Goal: Transaction & Acquisition: Purchase product/service

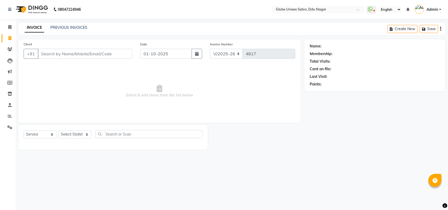
select select "4184"
select select "service"
click at [65, 26] on link "PREVIOUS INVOICES" at bounding box center [68, 27] width 37 height 5
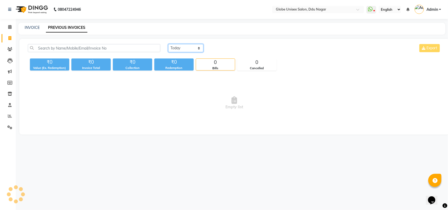
click at [183, 51] on select "Today Yesterday Custom Range" at bounding box center [185, 48] width 35 height 8
select select "range"
click at [168, 44] on select "Today Yesterday Custom Range" at bounding box center [185, 48] width 35 height 8
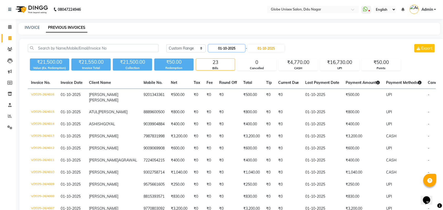
click at [241, 46] on input "01-10-2025" at bounding box center [226, 48] width 37 height 7
select select "10"
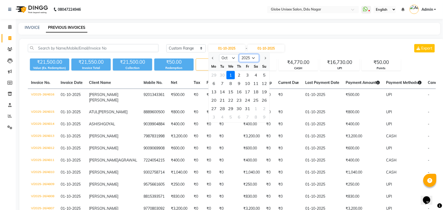
click at [251, 60] on select "2015 2016 2017 2018 2019 2020 2021 2022 2023 2024 2025 2026 2027 2028 2029 2030…" at bounding box center [249, 58] width 20 height 8
select select "2024"
click at [239, 54] on select "2015 2016 2017 2018 2019 2020 2021 2022 2023 2024 2025 2026 2027 2028 2029 2030…" at bounding box center [249, 58] width 20 height 8
click at [232, 57] on select "Jan Feb Mar Apr May Jun Jul Aug Sep Oct Nov Dec" at bounding box center [229, 58] width 20 height 8
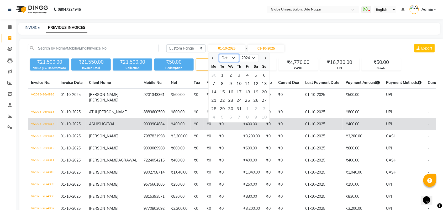
click at [219, 54] on select "Jan Feb Mar Apr May Jun Jul Aug Sep Oct Nov Dec" at bounding box center [229, 58] width 20 height 8
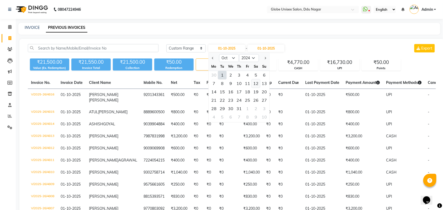
click at [253, 83] on div "12" at bounding box center [256, 83] width 8 height 8
type input "12-10-2024"
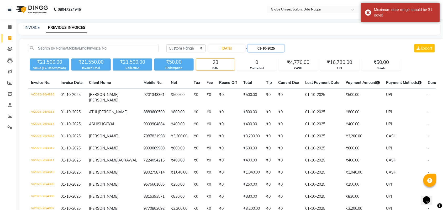
click at [273, 48] on input "01-10-2025" at bounding box center [266, 48] width 37 height 7
select select "10"
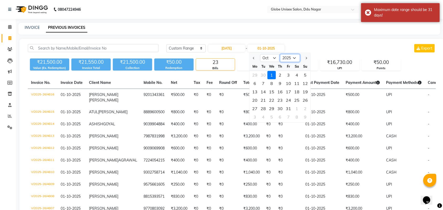
click at [288, 57] on select "2024 2025 2026 2027 2028 2029 2030 2031 2032 2033 2034 2035" at bounding box center [290, 58] width 20 height 8
select select "2024"
click at [280, 54] on select "2024 2025 2026 2027 2028 2029 2030 2031 2032 2033 2034 2035" at bounding box center [290, 58] width 20 height 8
click at [295, 84] on div "12" at bounding box center [297, 83] width 8 height 8
type input "12-10-2024"
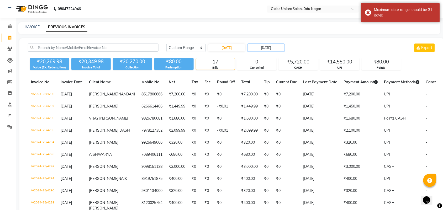
scroll to position [24, 0]
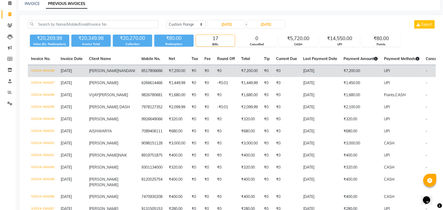
click at [46, 68] on td "V/2024-25/4298" at bounding box center [43, 71] width 30 height 12
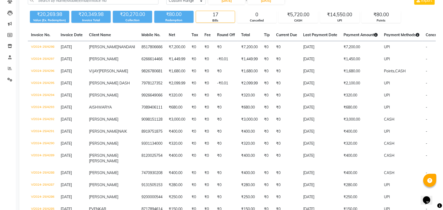
scroll to position [49, 0]
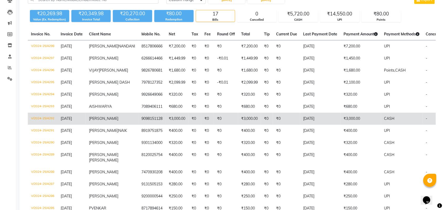
click at [47, 125] on td "V/2024-25/4292" at bounding box center [43, 119] width 30 height 12
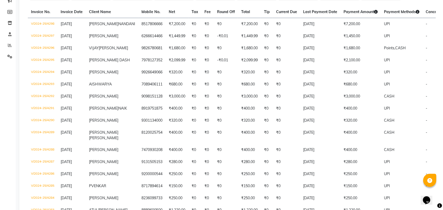
scroll to position [51, 0]
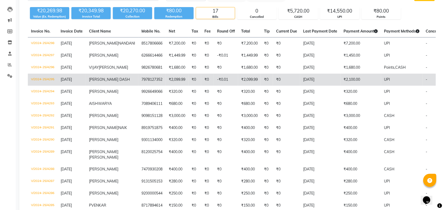
click at [41, 86] on td "V/2024-25/4295" at bounding box center [43, 80] width 30 height 12
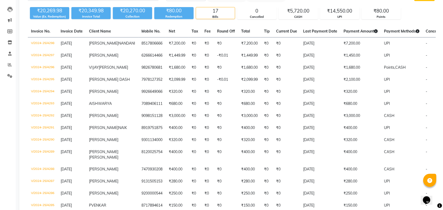
scroll to position [0, 0]
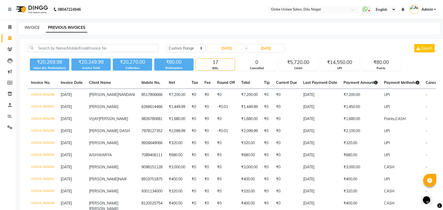
click at [28, 27] on link "INVOICE" at bounding box center [32, 27] width 15 height 5
select select "service"
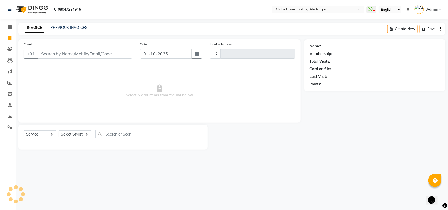
type input "4817"
select select "4184"
click at [72, 26] on link "PREVIOUS INVOICES" at bounding box center [68, 27] width 37 height 5
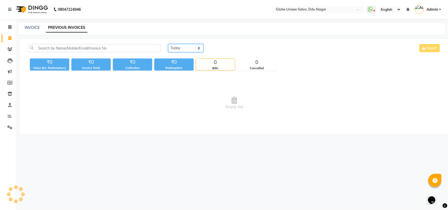
click at [189, 50] on select "Today Yesterday Custom Range" at bounding box center [185, 48] width 35 height 8
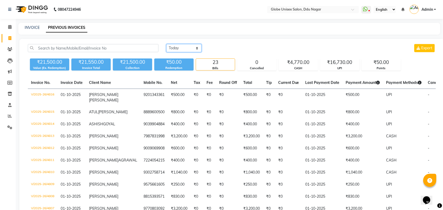
select select "range"
click at [166, 44] on select "Today Yesterday Custom Range" at bounding box center [183, 48] width 35 height 8
click at [240, 45] on input "01-10-2025" at bounding box center [226, 48] width 37 height 7
select select "10"
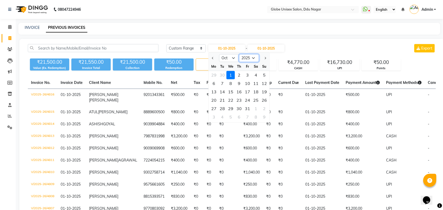
click at [253, 56] on select "2015 2016 2017 2018 2019 2020 2021 2022 2023 2024 2025 2026 2027 2028 2029 2030…" at bounding box center [249, 58] width 20 height 8
select select "2023"
click at [239, 54] on select "2015 2016 2017 2018 2019 2020 2021 2022 2023 2024 2025 2026 2027 2028 2029 2030…" at bounding box center [249, 58] width 20 height 8
click at [222, 106] on div "24" at bounding box center [222, 109] width 8 height 8
type input "24-10-2023"
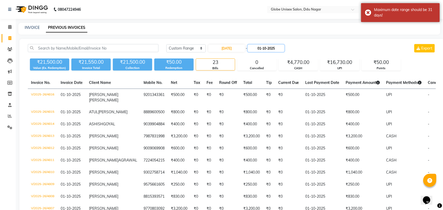
click at [272, 47] on input "01-10-2025" at bounding box center [266, 48] width 37 height 7
select select "10"
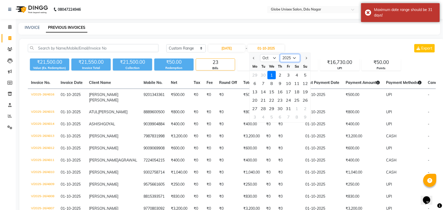
click at [292, 59] on select "2023 2024 2025 2026 2027 2028 2029 2030 2031 2032 2033 2034 2035" at bounding box center [290, 58] width 20 height 8
select select "2023"
click at [280, 54] on select "2023 2024 2025 2026 2027 2028 2029 2030 2031 2032 2033 2034 2035" at bounding box center [290, 58] width 20 height 8
click at [265, 109] on div "24" at bounding box center [263, 109] width 8 height 8
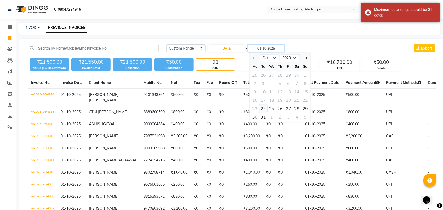
type input "24-10-2023"
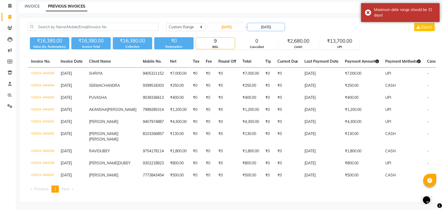
scroll to position [28, 0]
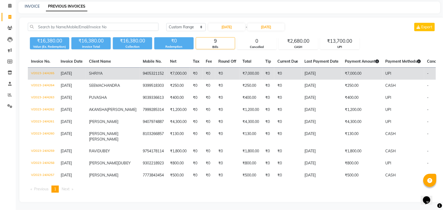
click at [49, 68] on td "V/2023-24/4265" at bounding box center [43, 74] width 30 height 12
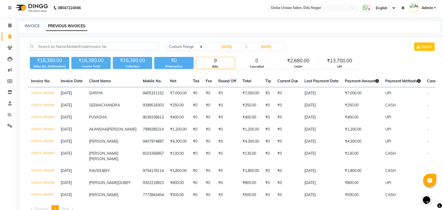
scroll to position [46, 0]
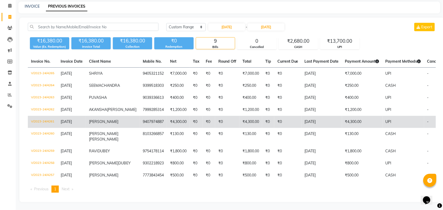
click at [45, 116] on td "V/2023-24/4261" at bounding box center [43, 122] width 30 height 12
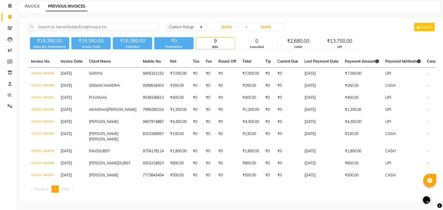
scroll to position [0, 0]
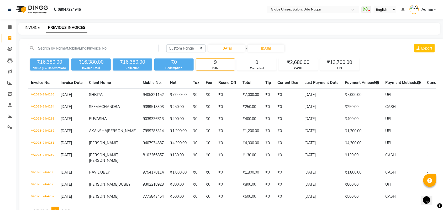
click at [34, 28] on link "INVOICE" at bounding box center [32, 27] width 15 height 5
select select "service"
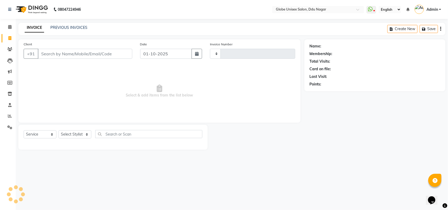
type input "4817"
select select "4184"
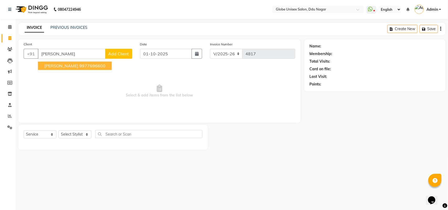
click at [73, 62] on button "SUMIT PODDAR 9977696600" at bounding box center [75, 66] width 74 height 8
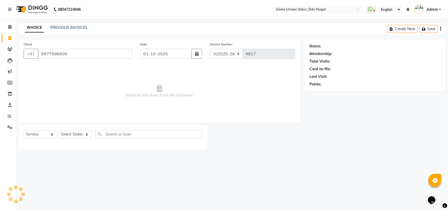
type input "9977696600"
select select "1: Object"
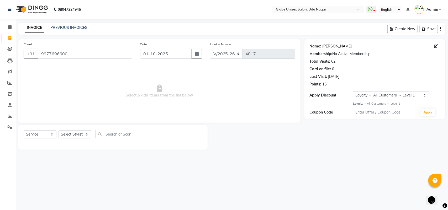
click at [340, 45] on link "Sumit Poddar" at bounding box center [336, 47] width 29 height 6
click at [123, 54] on input "9977696600" at bounding box center [85, 54] width 94 height 10
click at [11, 26] on icon at bounding box center [9, 27] width 3 height 4
click at [281, 46] on div "Invoice Number V/2025 V/2025-26 4817" at bounding box center [252, 52] width 93 height 22
drag, startPoint x: 69, startPoint y: 52, endPoint x: 41, endPoint y: 54, distance: 27.6
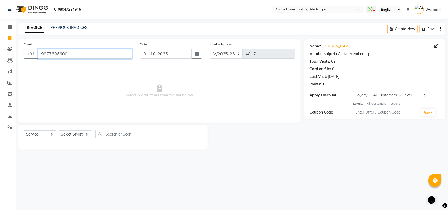
click at [41, 54] on input "9977696600" at bounding box center [85, 54] width 94 height 10
drag, startPoint x: 68, startPoint y: 80, endPoint x: 70, endPoint y: 77, distance: 3.8
click at [70, 77] on span "Select & add items from the list below" at bounding box center [160, 91] width 272 height 52
drag, startPoint x: 68, startPoint y: 53, endPoint x: 45, endPoint y: 84, distance: 39.4
click at [26, 67] on div "Client +91 9977696600 Date 01-10-2025 Invoice Number V/2025 V/2025-26 4817 Sele…" at bounding box center [159, 80] width 282 height 83
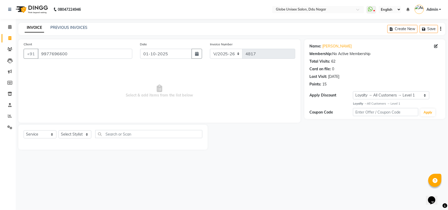
drag, startPoint x: 52, startPoint y: 87, endPoint x: 60, endPoint y: 78, distance: 11.9
click at [55, 85] on span "Select & add items from the list below" at bounding box center [160, 91] width 272 height 52
drag, startPoint x: 71, startPoint y: 49, endPoint x: 51, endPoint y: 55, distance: 21.7
click at [49, 55] on input "9977696600" at bounding box center [85, 54] width 94 height 10
click at [96, 66] on span "Select & add items from the list below" at bounding box center [160, 91] width 272 height 52
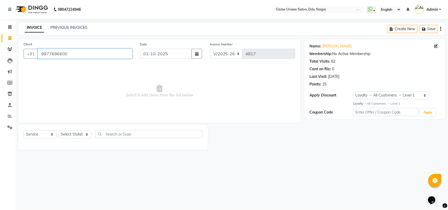
drag, startPoint x: 75, startPoint y: 54, endPoint x: 40, endPoint y: 54, distance: 34.6
click at [40, 54] on input "9977696600" at bounding box center [85, 54] width 94 height 10
drag, startPoint x: 73, startPoint y: 86, endPoint x: 71, endPoint y: 47, distance: 38.1
click at [73, 84] on span "Select & add items from the list below" at bounding box center [160, 91] width 272 height 52
click at [76, 26] on link "PREVIOUS INVOICES" at bounding box center [68, 27] width 37 height 5
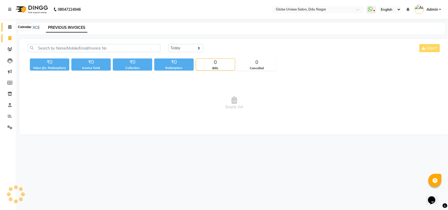
click at [8, 24] on span at bounding box center [9, 27] width 9 height 6
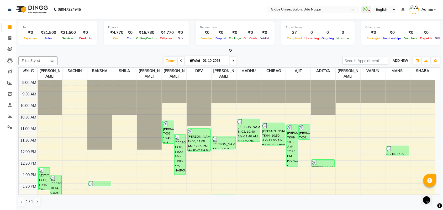
click at [399, 62] on span "ADD NEW" at bounding box center [400, 61] width 15 height 4
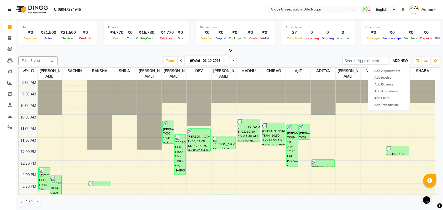
click at [400, 59] on span "ADD NEW" at bounding box center [400, 61] width 15 height 4
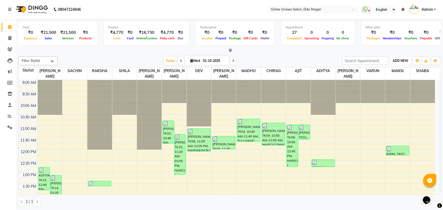
click at [404, 60] on span "ADD NEW" at bounding box center [400, 61] width 15 height 4
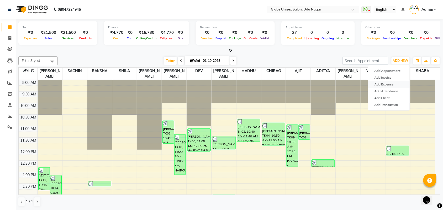
click at [389, 85] on link "Add Expense" at bounding box center [388, 84] width 41 height 7
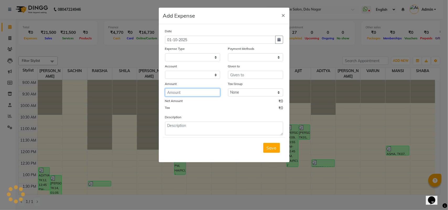
click at [189, 95] on input "number" at bounding box center [192, 92] width 55 height 8
select select
select select "1"
select select "2996"
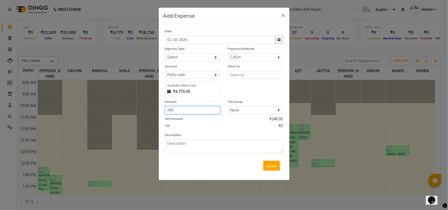
type input "240"
drag, startPoint x: 184, startPoint y: 157, endPoint x: 192, endPoint y: 152, distance: 9.8
click at [184, 157] on div "Save" at bounding box center [224, 165] width 122 height 21
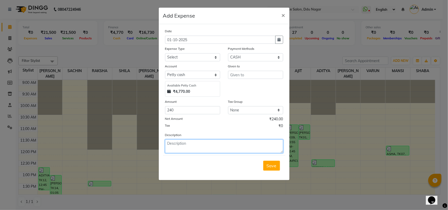
click at [197, 149] on textarea at bounding box center [224, 147] width 118 height 14
type textarea "240=MILK,COFFEE,SUGAR,TEA"
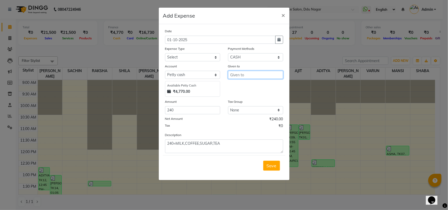
click at [264, 76] on input "text" at bounding box center [255, 75] width 55 height 8
click at [255, 89] on button "SAC HIN" at bounding box center [248, 86] width 41 height 8
type input "SACHIN"
click at [194, 49] on div "Expense Type" at bounding box center [192, 49] width 55 height 7
click at [194, 53] on select "Select Advance Salary Bank charges Car maintenance Cash transfer to bank Cash t…" at bounding box center [192, 57] width 55 height 8
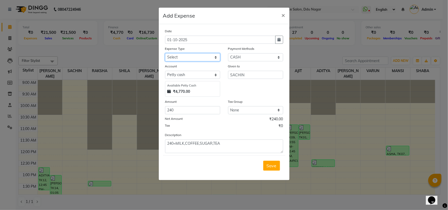
select select "9"
click at [165, 53] on select "Select Advance Salary Bank charges Car maintenance Cash transfer to bank Cash t…" at bounding box center [192, 57] width 55 height 8
click at [271, 167] on span "Save" at bounding box center [272, 165] width 10 height 5
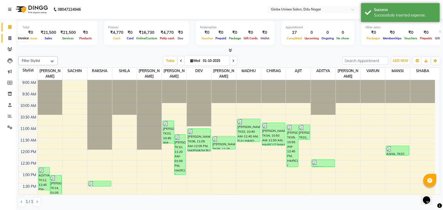
click at [10, 38] on icon at bounding box center [9, 38] width 3 height 4
select select "service"
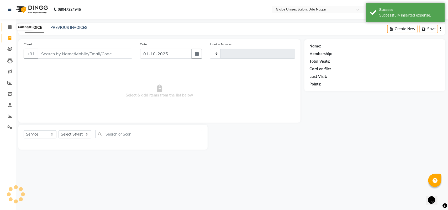
click at [10, 28] on icon at bounding box center [9, 27] width 3 height 4
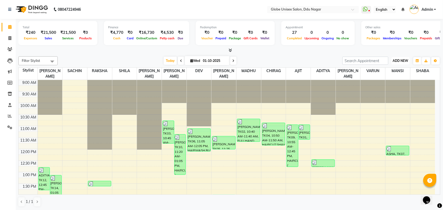
click at [401, 62] on span "ADD NEW" at bounding box center [400, 61] width 15 height 4
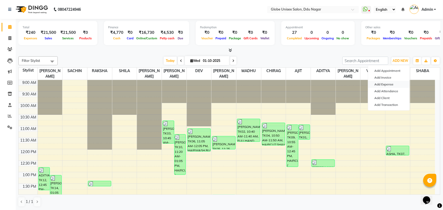
click at [383, 86] on link "Add Expense" at bounding box center [388, 84] width 41 height 7
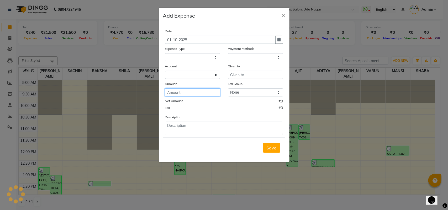
click at [191, 92] on input "number" at bounding box center [192, 92] width 55 height 8
select select
select select "1"
select select "2996"
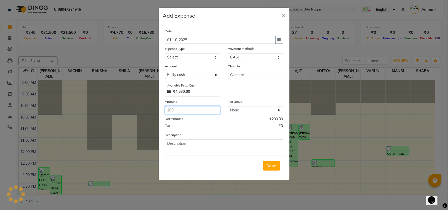
type input "200"
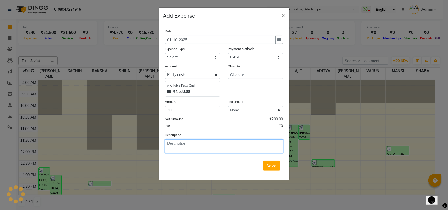
drag, startPoint x: 196, startPoint y: 143, endPoint x: 197, endPoint y: 149, distance: 5.8
click at [197, 149] on textarea at bounding box center [224, 147] width 118 height 14
type textarea "200=GHAD KATAI"
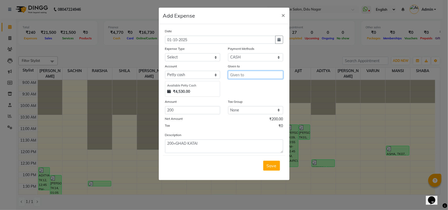
click at [263, 77] on input "text" at bounding box center [255, 75] width 55 height 8
click at [255, 85] on button "SAC HIN" at bounding box center [248, 86] width 41 height 8
type input "SACHIN"
click at [192, 58] on select "Select Advance Salary Bank charges Car maintenance Cash transfer to bank Cash t…" at bounding box center [192, 57] width 55 height 8
select select "9"
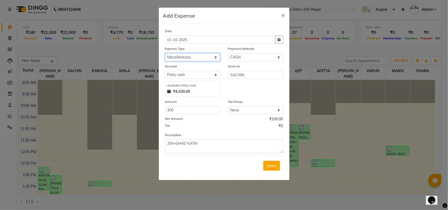
click at [165, 53] on select "Select Advance Salary Bank charges Car maintenance Cash transfer to bank Cash t…" at bounding box center [192, 57] width 55 height 8
click at [274, 166] on span "Save" at bounding box center [272, 165] width 10 height 5
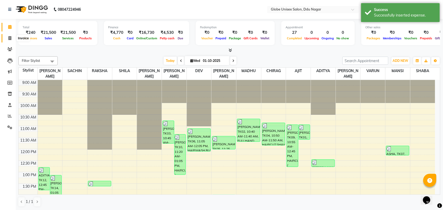
click at [9, 38] on icon at bounding box center [9, 38] width 3 height 4
select select "service"
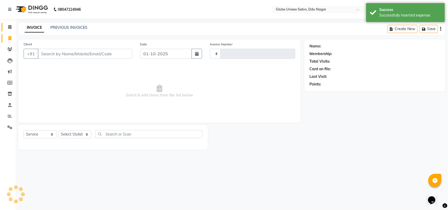
click at [10, 23] on link "Calendar" at bounding box center [8, 27] width 13 height 9
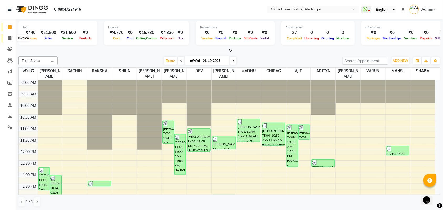
click at [10, 40] on icon at bounding box center [9, 38] width 3 height 4
select select "service"
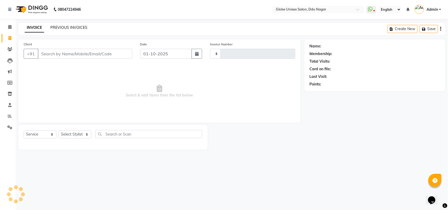
click at [59, 29] on link "PREVIOUS INVOICES" at bounding box center [68, 27] width 37 height 5
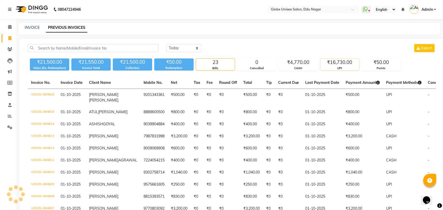
click at [339, 66] on div "₹16,730.00" at bounding box center [339, 62] width 39 height 7
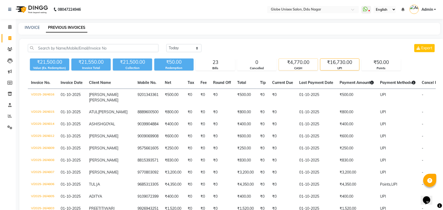
click at [301, 62] on div "₹4,770.00" at bounding box center [298, 62] width 39 height 7
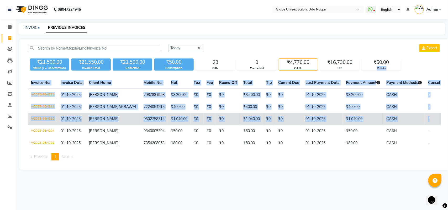
drag, startPoint x: 448, startPoint y: 63, endPoint x: 440, endPoint y: 128, distance: 65.3
click at [447, 125] on div "Today Yesterday Custom Range Export ₹21,500.00 Value (Ex. Redemption) ₹21,550.0…" at bounding box center [234, 104] width 430 height 131
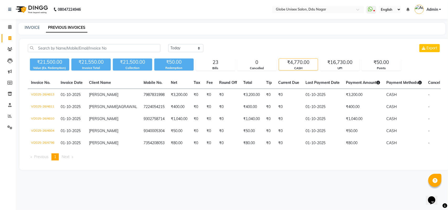
click at [336, 165] on div "Invoice No. Invoice Date Client Name Mobile No. Net Tax Fee Round Off Total Tip…" at bounding box center [234, 121] width 419 height 88
click at [29, 28] on link "INVOICE" at bounding box center [32, 27] width 15 height 5
select select "service"
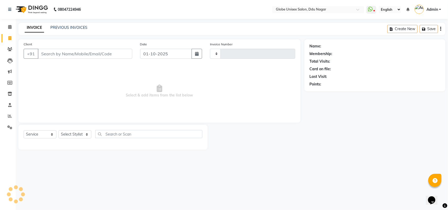
type input "4817"
select select "4184"
click at [63, 57] on input "Client" at bounding box center [85, 54] width 94 height 10
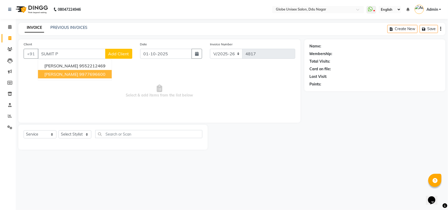
click at [71, 74] on span "[PERSON_NAME]" at bounding box center [61, 74] width 34 height 5
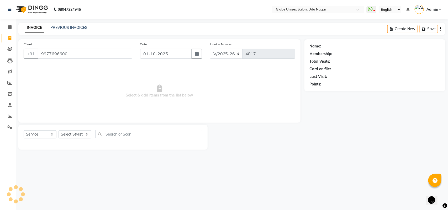
type input "9977696600"
click at [77, 135] on select "Select Stylist ADITYA AJIT CHIRAG DEV DIGESH LALITA LAXMI MADHU MANSI NICK RAKS…" at bounding box center [75, 134] width 33 height 8
select select "1: Object"
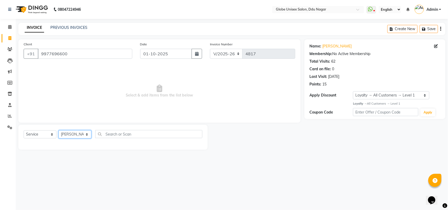
click at [59, 130] on select "Select Stylist ADITYA AJIT CHIRAG DEV DIGESH LALITA LAXMI MADHU MANSI NICK RAKS…" at bounding box center [75, 134] width 33 height 8
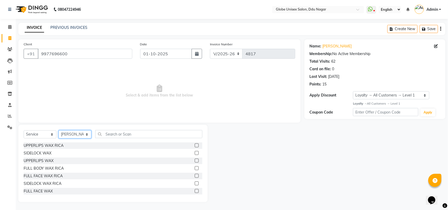
drag, startPoint x: 77, startPoint y: 133, endPoint x: 77, endPoint y: 130, distance: 2.9
click at [77, 132] on select "Select Stylist ADITYA AJIT CHIRAG DEV DIGESH LALITA LAXMI MADHU MANSI NICK RAKS…" at bounding box center [75, 134] width 33 height 8
select select "24272"
click at [59, 130] on select "Select Stylist ADITYA AJIT CHIRAG DEV DIGESH LALITA LAXMI MADHU MANSI NICK RAKS…" at bounding box center [75, 134] width 33 height 8
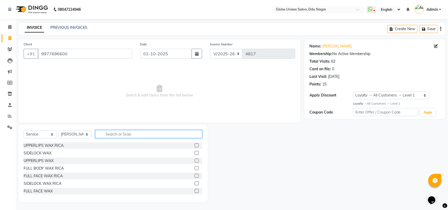
click at [125, 135] on input "text" at bounding box center [148, 134] width 107 height 8
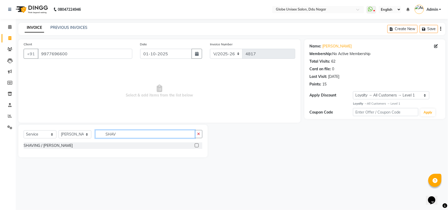
type input "SHAV"
click at [38, 149] on div "SHAVING / [PERSON_NAME]" at bounding box center [113, 145] width 179 height 7
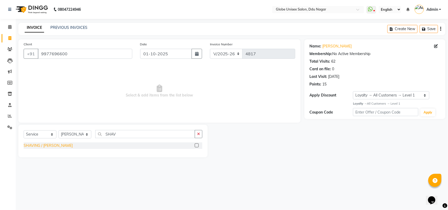
click at [39, 147] on div "SHAVING / [PERSON_NAME]" at bounding box center [48, 146] width 49 height 6
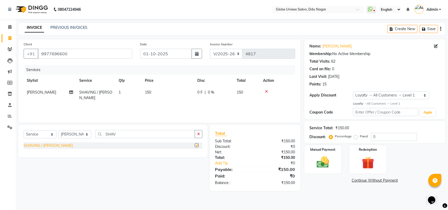
checkbox input "false"
click at [325, 163] on img at bounding box center [322, 162] width 21 height 15
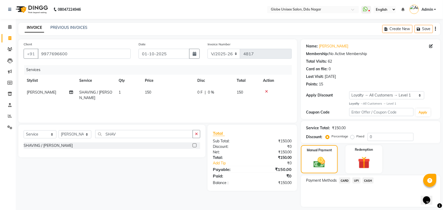
click at [363, 180] on span "CASH" at bounding box center [368, 181] width 11 height 6
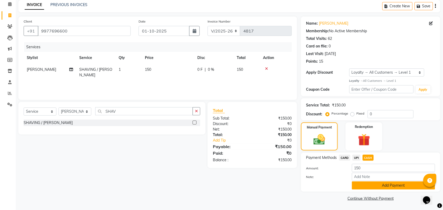
click at [384, 182] on button "Add Payment" at bounding box center [393, 186] width 83 height 8
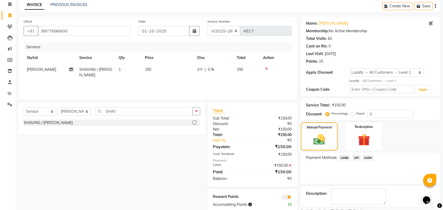
scroll to position [45, 0]
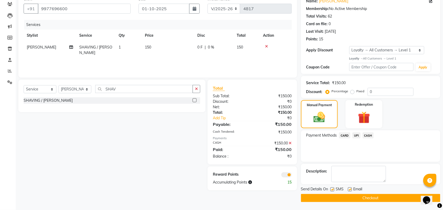
click at [374, 198] on button "Checkout" at bounding box center [370, 198] width 139 height 8
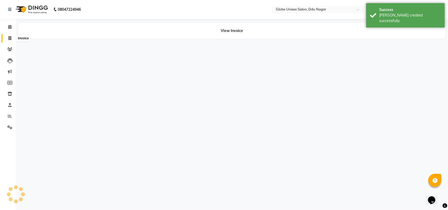
click at [9, 37] on icon at bounding box center [9, 38] width 3 height 4
select select "service"
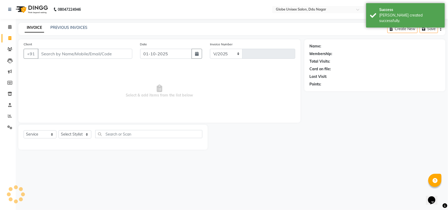
select select "4184"
type input "4818"
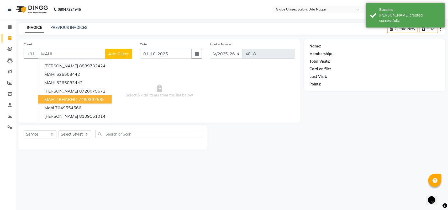
click at [60, 101] on span "MAHI ( BHABHI )" at bounding box center [60, 99] width 33 height 5
type input "7489397585"
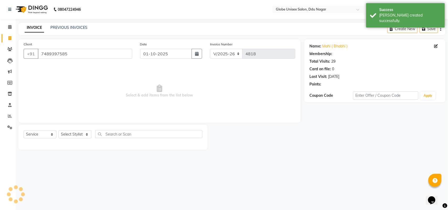
select select "1: Object"
click at [336, 43] on div "Name: Mahi ( Bhabhi ) Membership: No Active Membership Total Visits: 29 Card on…" at bounding box center [375, 64] width 130 height 46
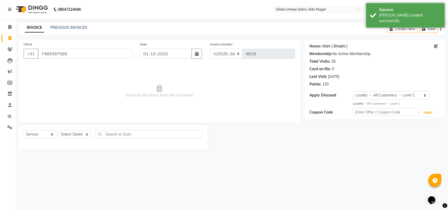
click at [336, 46] on link "Mahi ( Bhabhi )" at bounding box center [334, 47] width 25 height 6
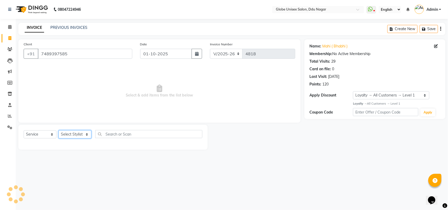
click at [84, 137] on select "Select Stylist ADITYA AJIT CHIRAG DEV DIGESH LALITA LAXMI MADHU MANSI NICK RAKS…" at bounding box center [75, 134] width 33 height 8
select select "25130"
click at [59, 130] on select "Select Stylist ADITYA AJIT CHIRAG DEV DIGESH LALITA LAXMI MADHU MANSI NICK RAKS…" at bounding box center [75, 134] width 33 height 8
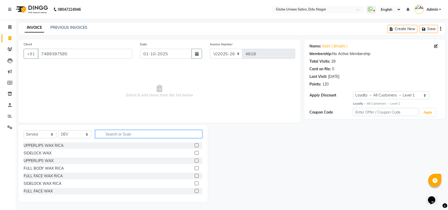
click at [121, 136] on input "text" at bounding box center [148, 134] width 107 height 8
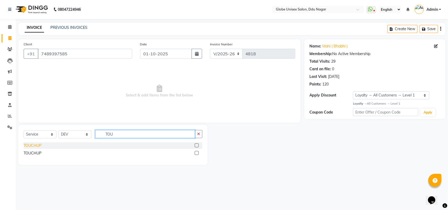
type input "TOU"
click at [28, 146] on div "TOUCHUP" at bounding box center [33, 146] width 18 height 6
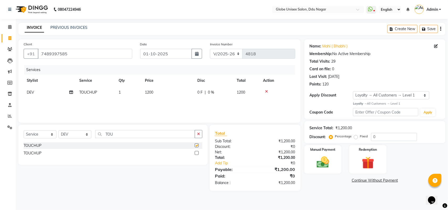
checkbox input "false"
click at [211, 93] on span "0 %" at bounding box center [211, 93] width 6 height 6
select select "25130"
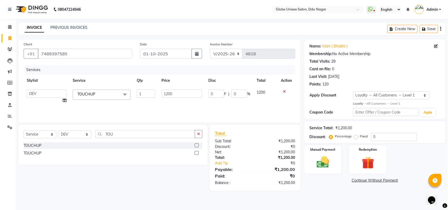
click at [224, 94] on span "F" at bounding box center [225, 94] width 2 height 6
click at [220, 93] on input "0" at bounding box center [216, 94] width 16 height 8
type input "250"
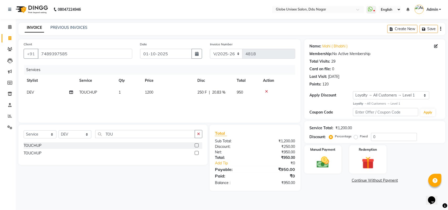
click at [323, 186] on div "Name: Mahi ( Bhabhi ) Membership: No Active Membership Total Visits: 29 Card on…" at bounding box center [376, 115] width 145 height 152
click at [323, 161] on img at bounding box center [322, 162] width 21 height 15
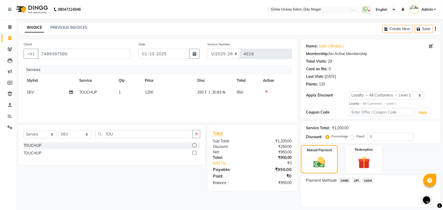
click at [357, 178] on span "UPI" at bounding box center [356, 181] width 8 height 6
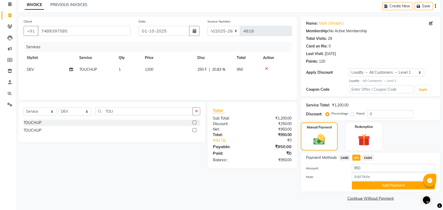
drag, startPoint x: 375, startPoint y: 185, endPoint x: 401, endPoint y: 182, distance: 26.0
click at [382, 186] on button "Add Payment" at bounding box center [393, 186] width 83 height 8
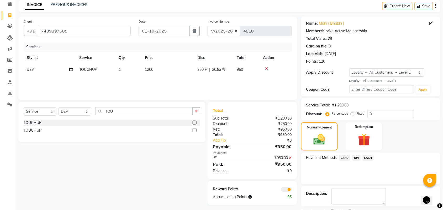
scroll to position [45, 0]
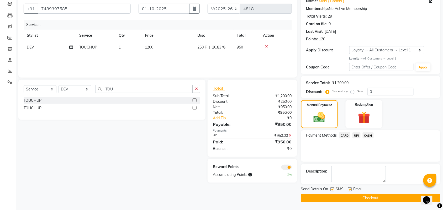
click at [370, 196] on button "Checkout" at bounding box center [370, 198] width 139 height 8
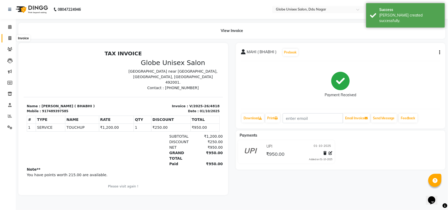
click at [5, 37] on span at bounding box center [9, 38] width 9 height 6
select select "service"
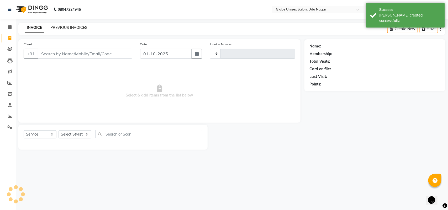
click at [74, 28] on link "PREVIOUS INVOICES" at bounding box center [68, 27] width 37 height 5
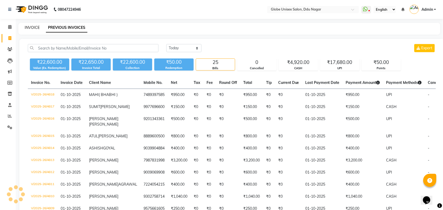
click at [36, 26] on link "INVOICE" at bounding box center [32, 27] width 15 height 5
select select "service"
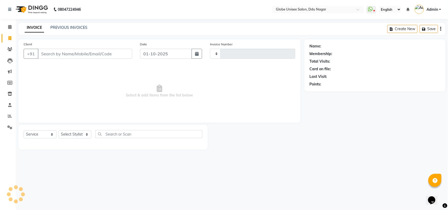
type input "4819"
select select "4184"
click at [65, 26] on link "PREVIOUS INVOICES" at bounding box center [68, 27] width 37 height 5
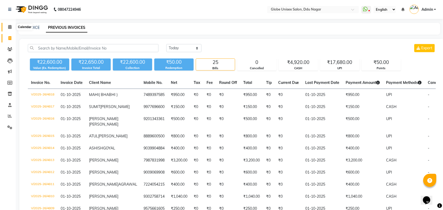
click at [8, 27] on icon at bounding box center [9, 27] width 3 height 4
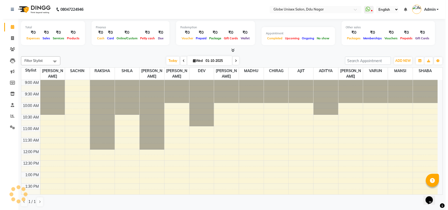
scroll to position [173, 0]
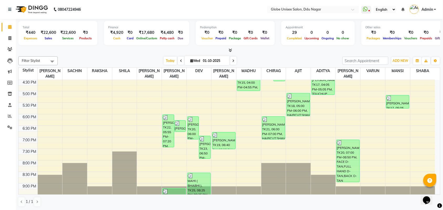
click at [428, 11] on span "Admin" at bounding box center [427, 10] width 12 height 6
click at [418, 37] on link "Sign out" at bounding box center [409, 38] width 48 height 8
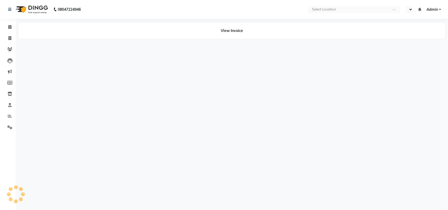
select select "en"
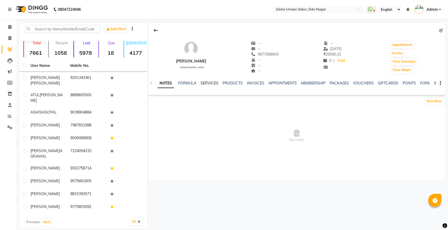
click at [205, 83] on link "SERVICES" at bounding box center [209, 83] width 18 height 5
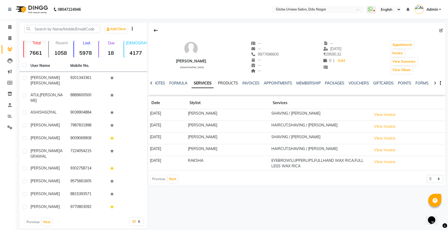
click at [230, 83] on link "PRODUCTS" at bounding box center [228, 83] width 20 height 5
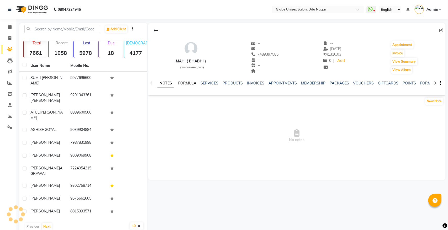
click at [190, 83] on link "FORMULA" at bounding box center [187, 83] width 18 height 5
click at [205, 83] on link "SERVICES" at bounding box center [209, 83] width 18 height 5
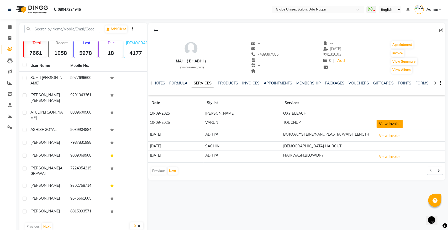
click at [385, 124] on button "View Invoice" at bounding box center [390, 124] width 26 height 8
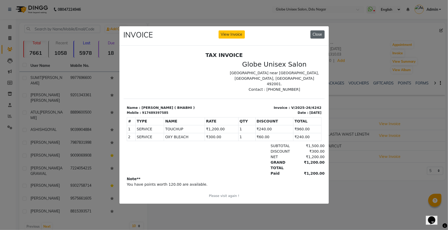
click at [316, 32] on button "Close" at bounding box center [317, 34] width 14 height 8
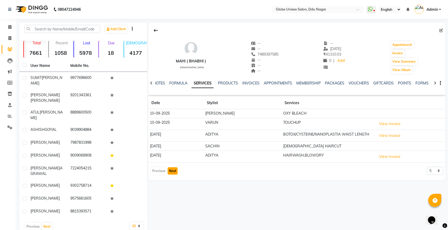
click at [171, 169] on button "Next" at bounding box center [173, 170] width 10 height 7
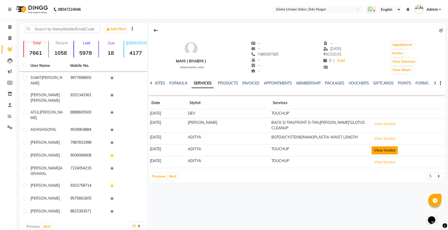
click at [385, 151] on button "View Invoice" at bounding box center [385, 150] width 26 height 8
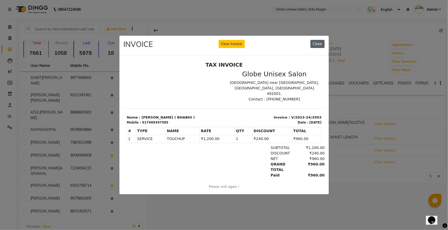
click at [324, 44] on button "Close" at bounding box center [317, 44] width 14 height 8
